Goal: Information Seeking & Learning: Learn about a topic

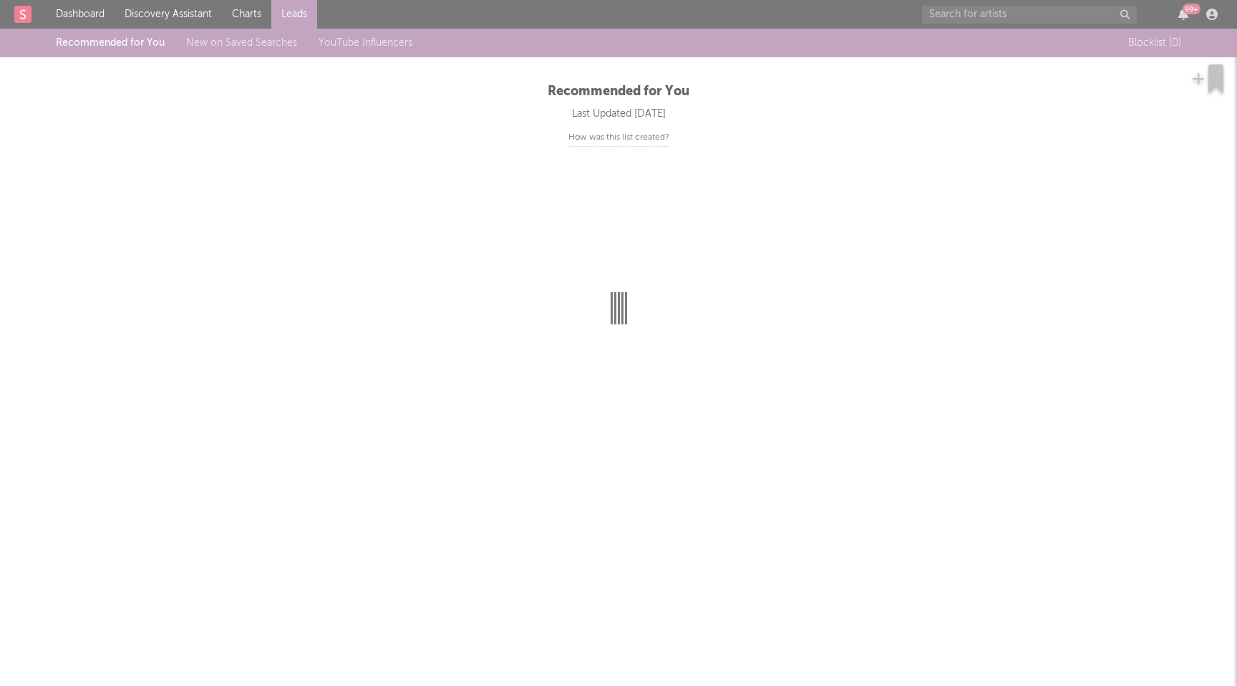
click at [995, 20] on div at bounding box center [618, 343] width 1237 height 686
click at [1030, 6] on div at bounding box center [618, 343] width 1237 height 686
click at [94, 3] on div at bounding box center [618, 343] width 1237 height 686
click at [1061, 11] on div at bounding box center [618, 343] width 1237 height 686
click at [230, 22] on div at bounding box center [618, 343] width 1237 height 686
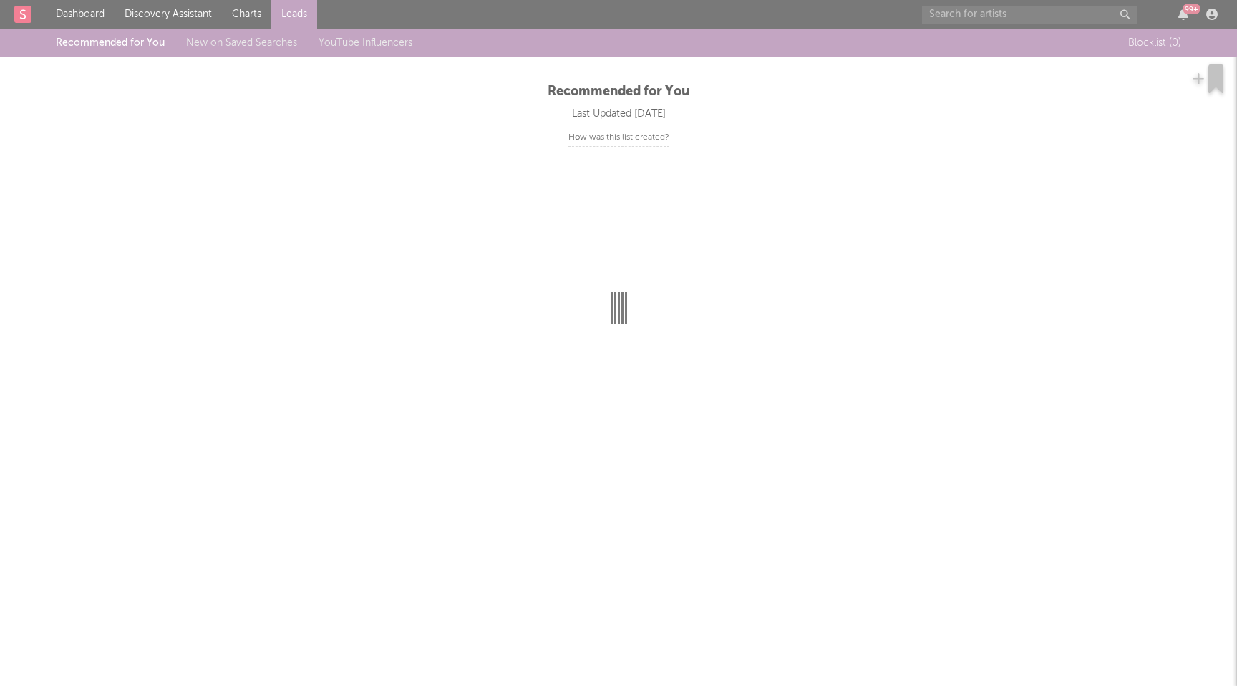
click at [230, 22] on div at bounding box center [618, 343] width 1237 height 686
click at [6, 7] on div at bounding box center [618, 343] width 1237 height 686
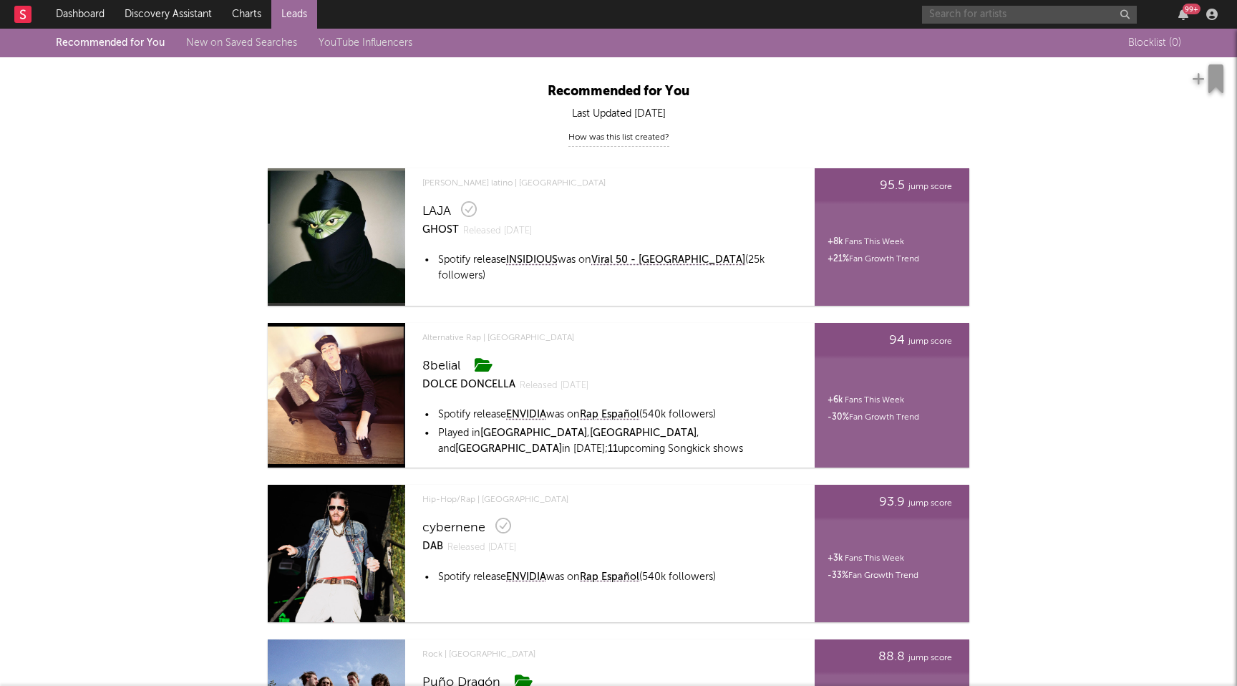
click at [989, 9] on input "text" at bounding box center [1029, 15] width 215 height 18
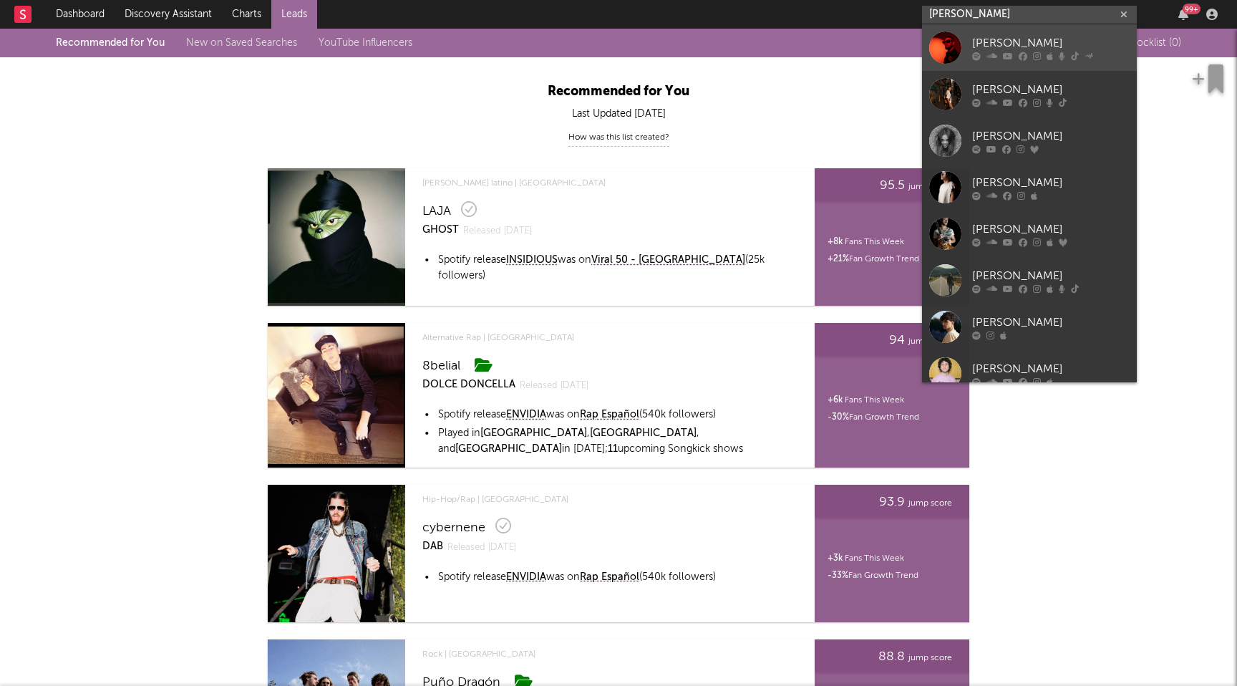
type input "gabriele"
click at [998, 33] on link "Gabriele" at bounding box center [1029, 47] width 215 height 47
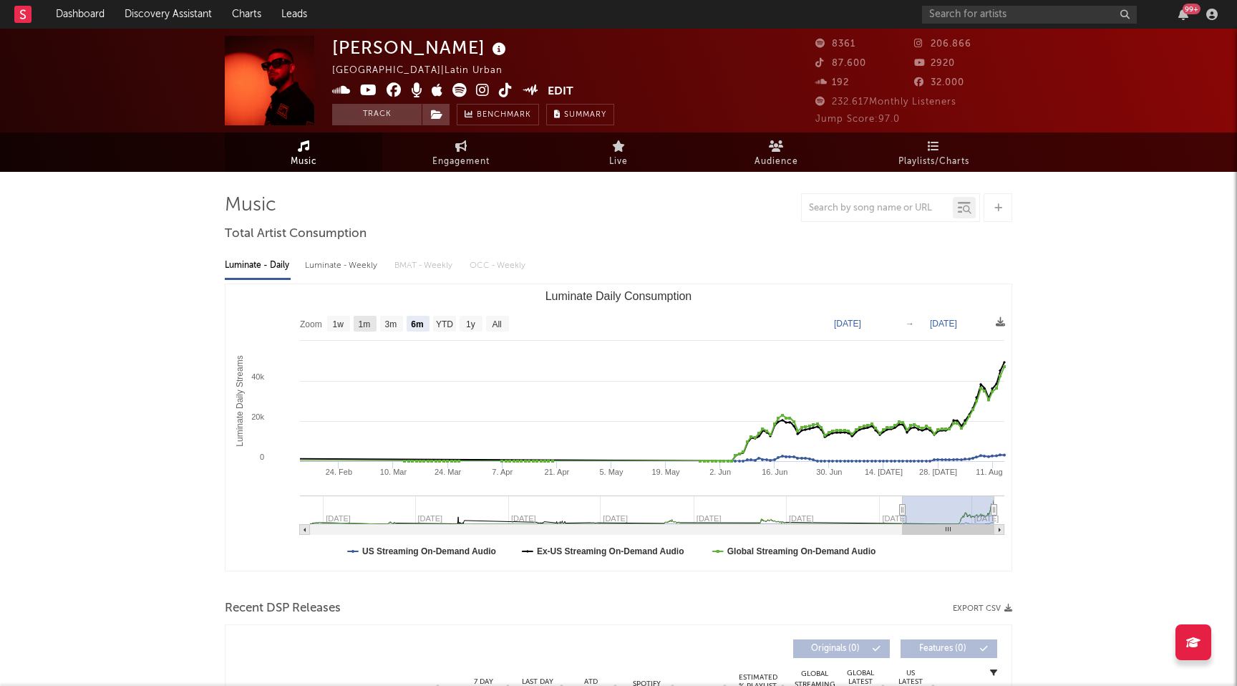
click at [361, 321] on text "1m" at bounding box center [365, 324] width 12 height 10
select select "1m"
type input "2025-07-14"
